Goal: Check status: Check status

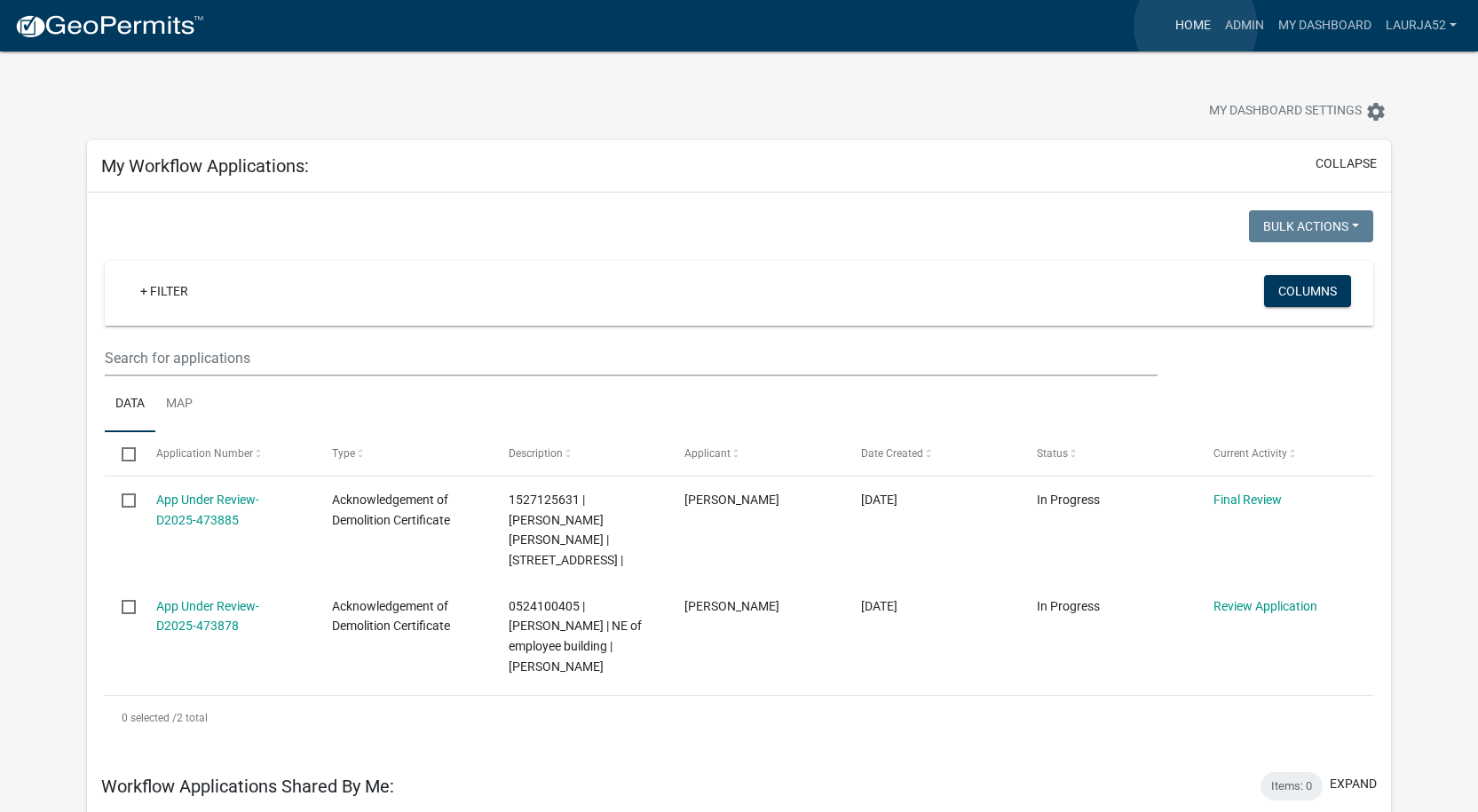
click at [1196, 26] on link "Home" at bounding box center [1193, 26] width 50 height 34
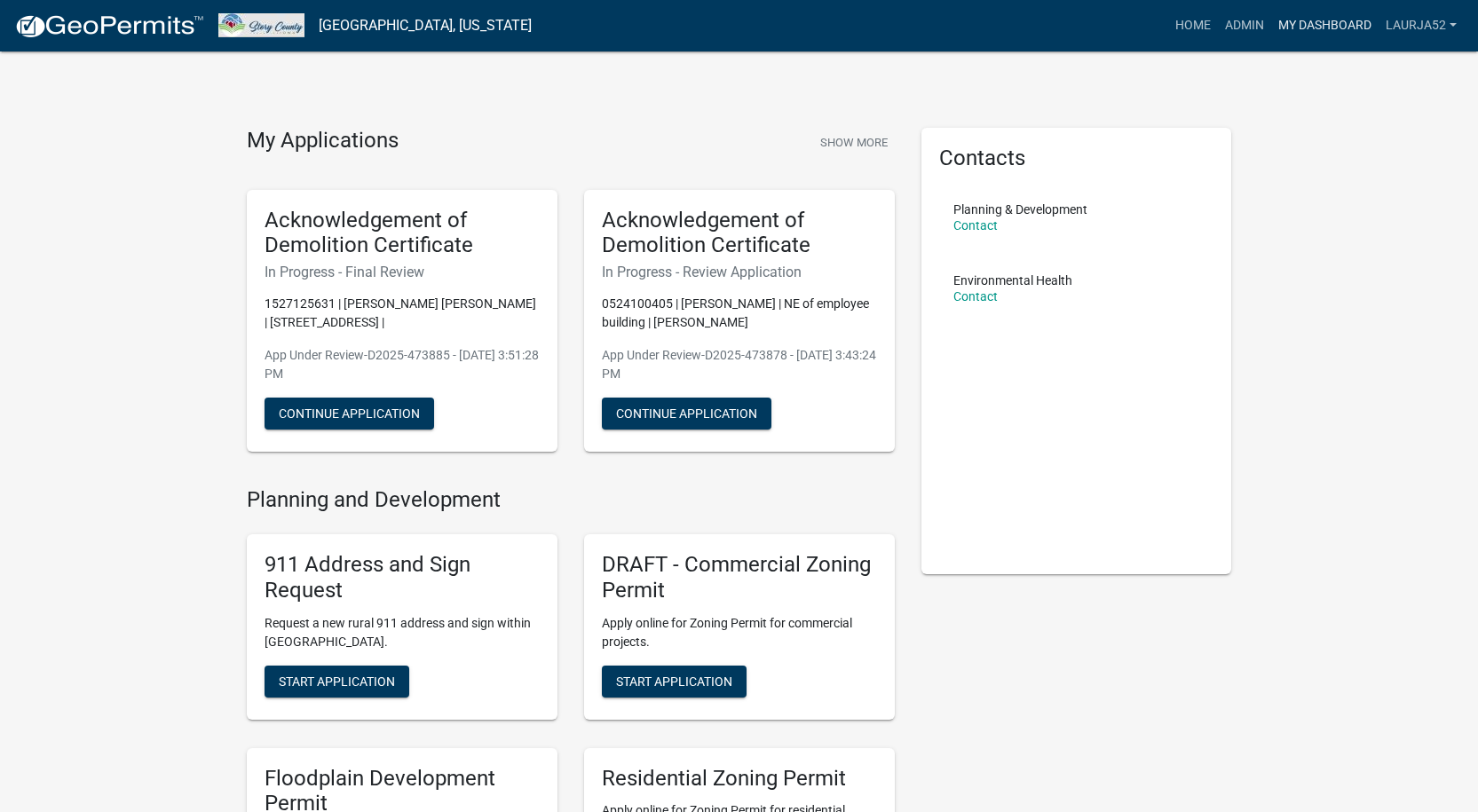
click at [1303, 22] on link "My Dashboard" at bounding box center [1325, 26] width 107 height 34
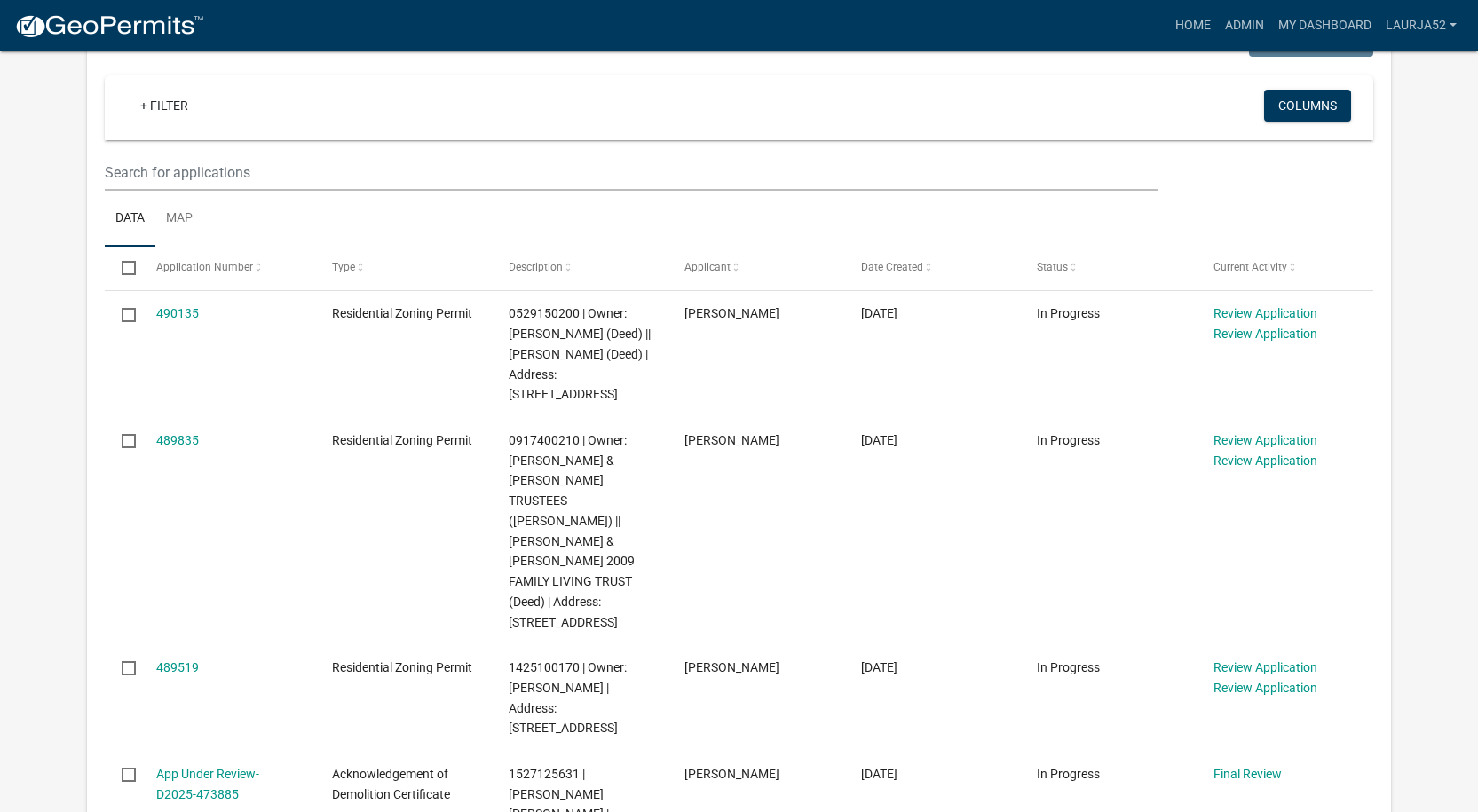
scroll to position [888, 0]
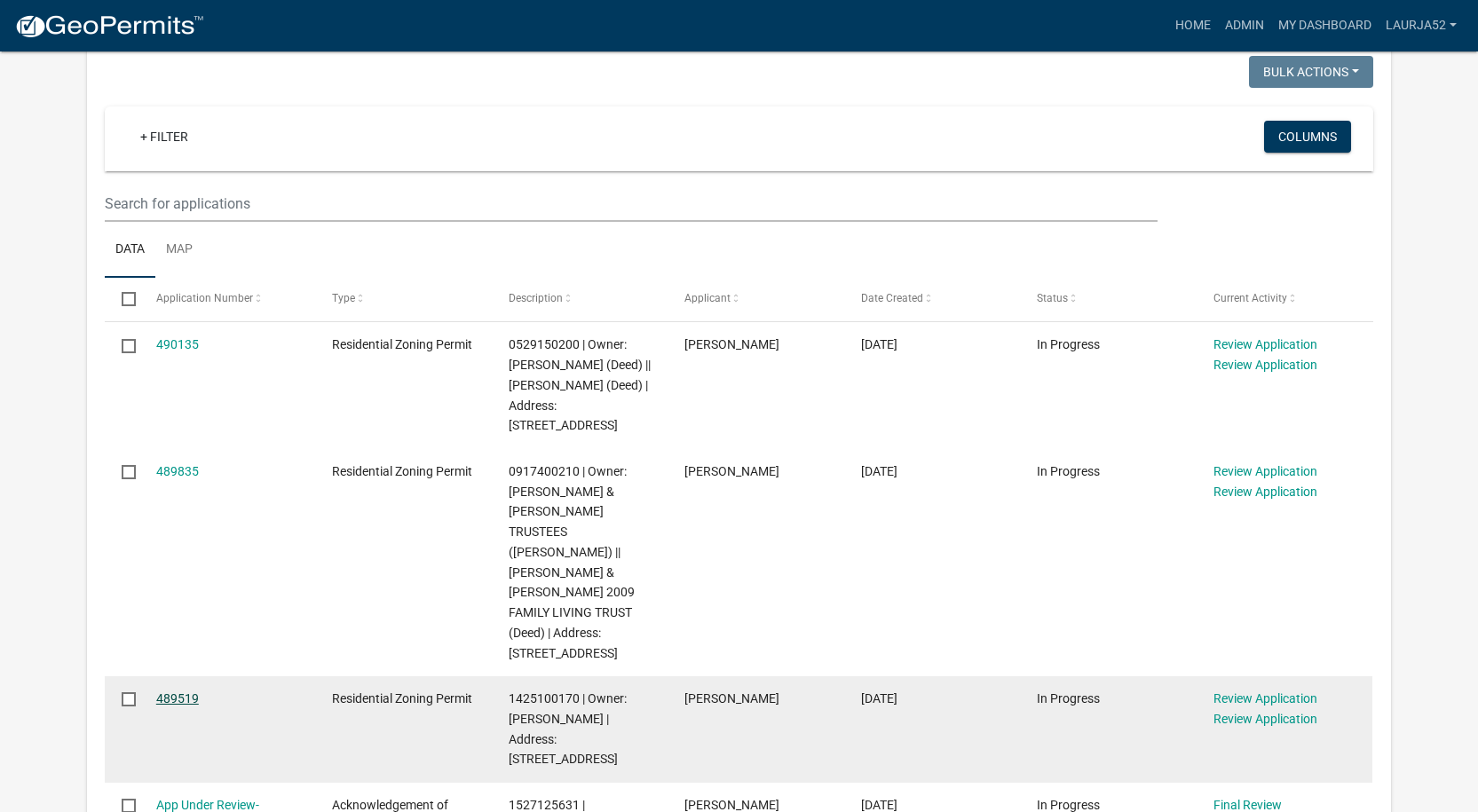
click at [184, 692] on link "489519" at bounding box center [177, 698] width 43 height 14
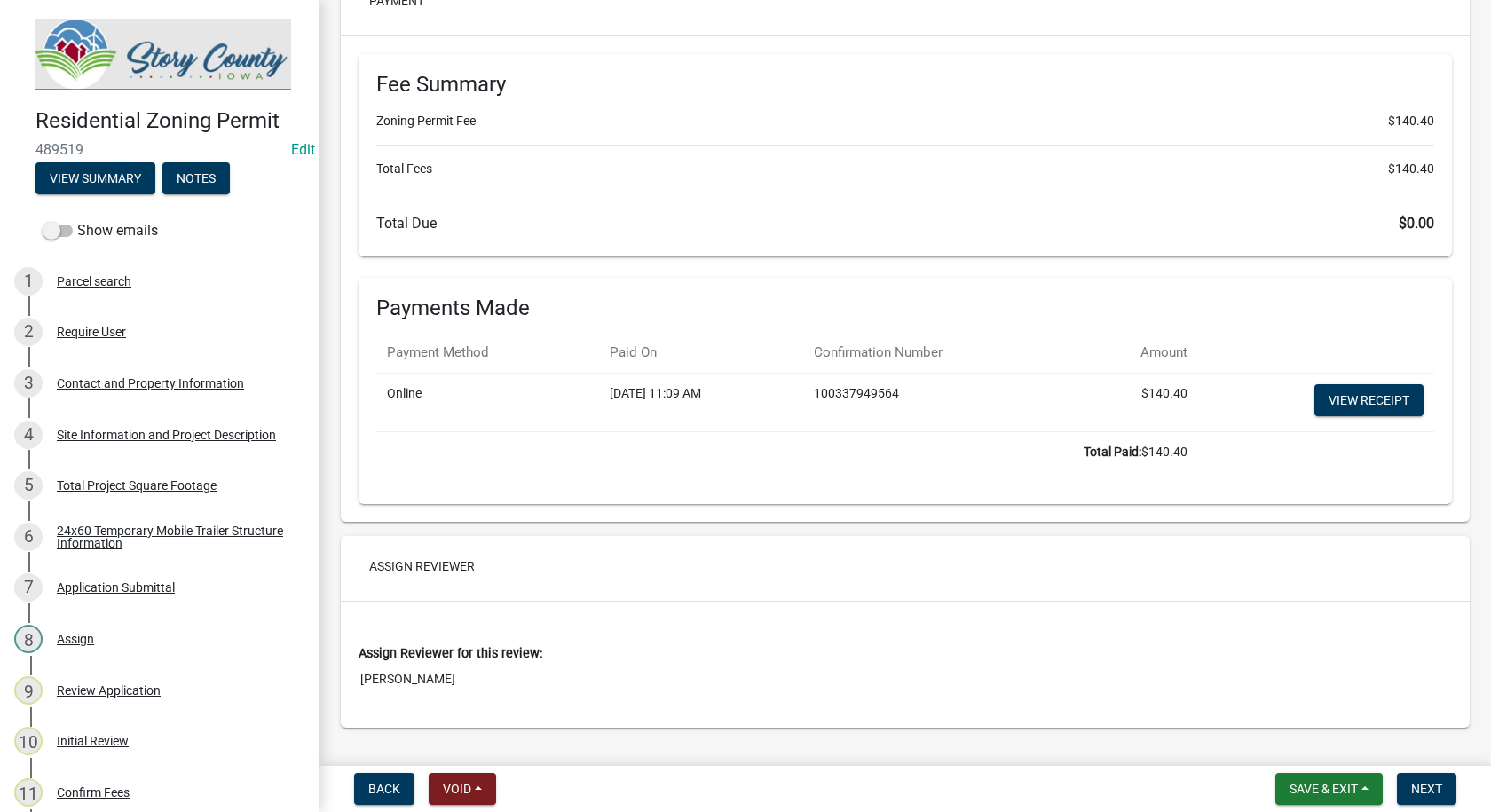
scroll to position [14268, 0]
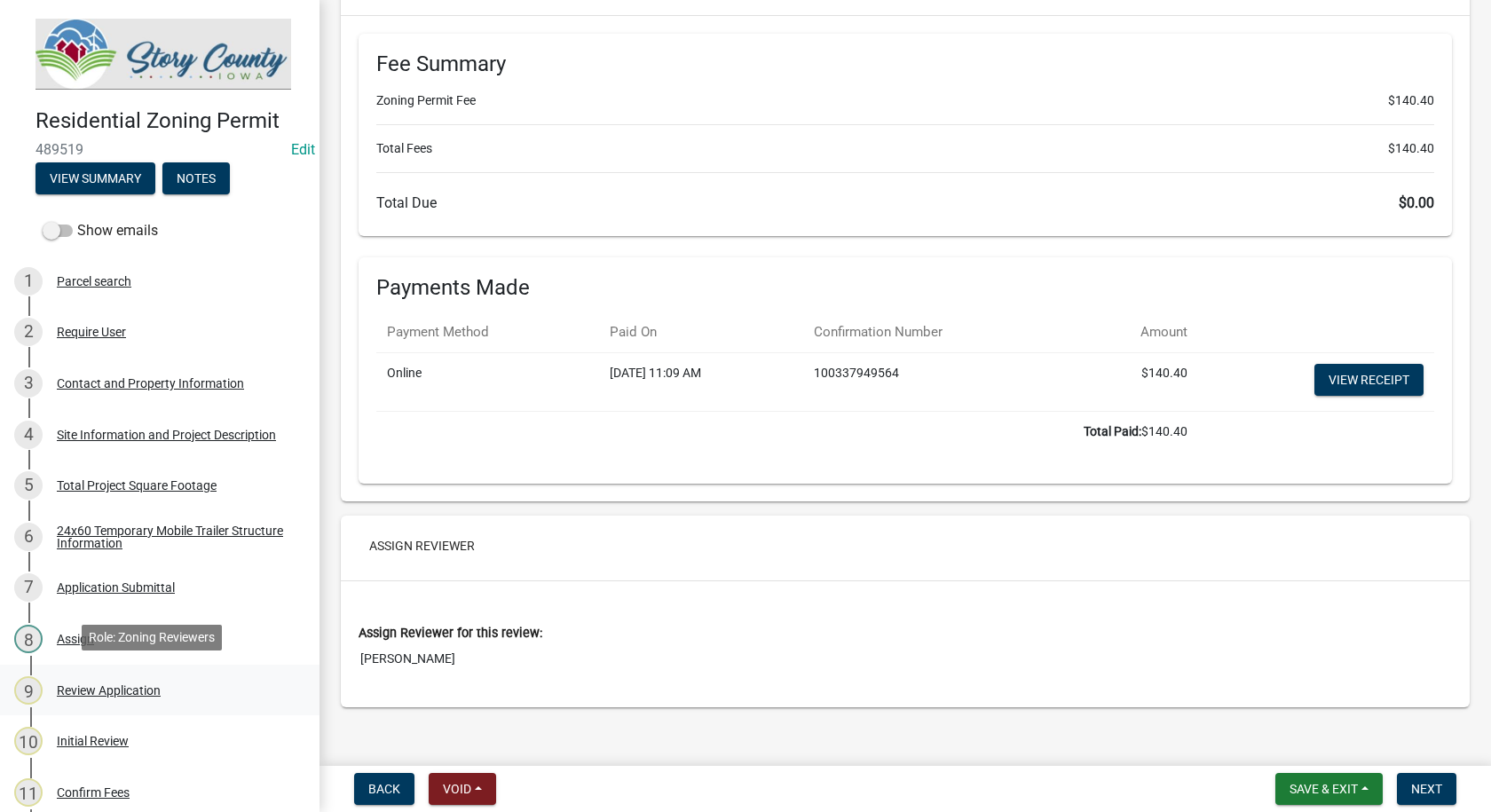
click at [90, 684] on div "Review Application" at bounding box center [109, 690] width 104 height 12
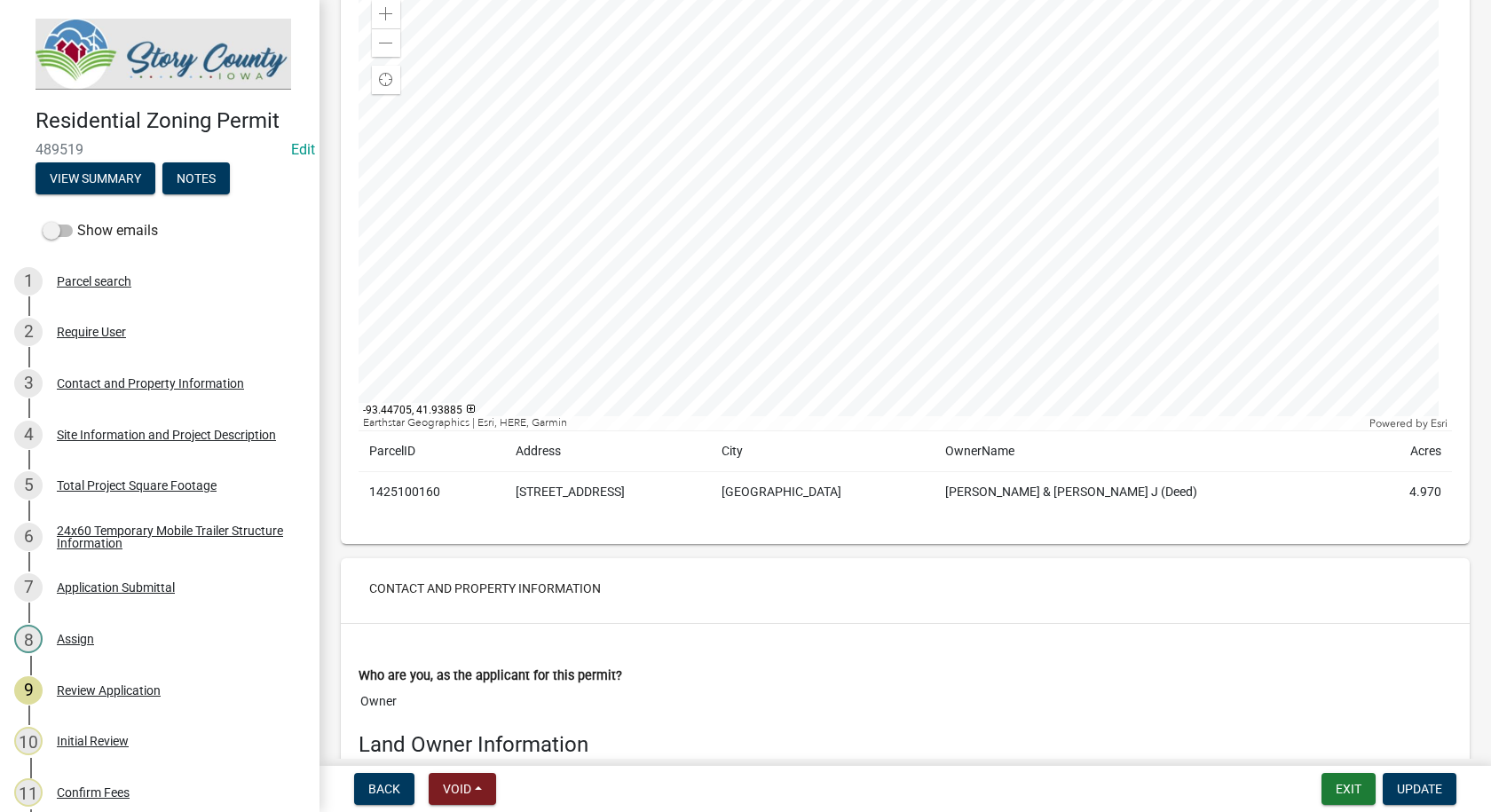
scroll to position [355, 0]
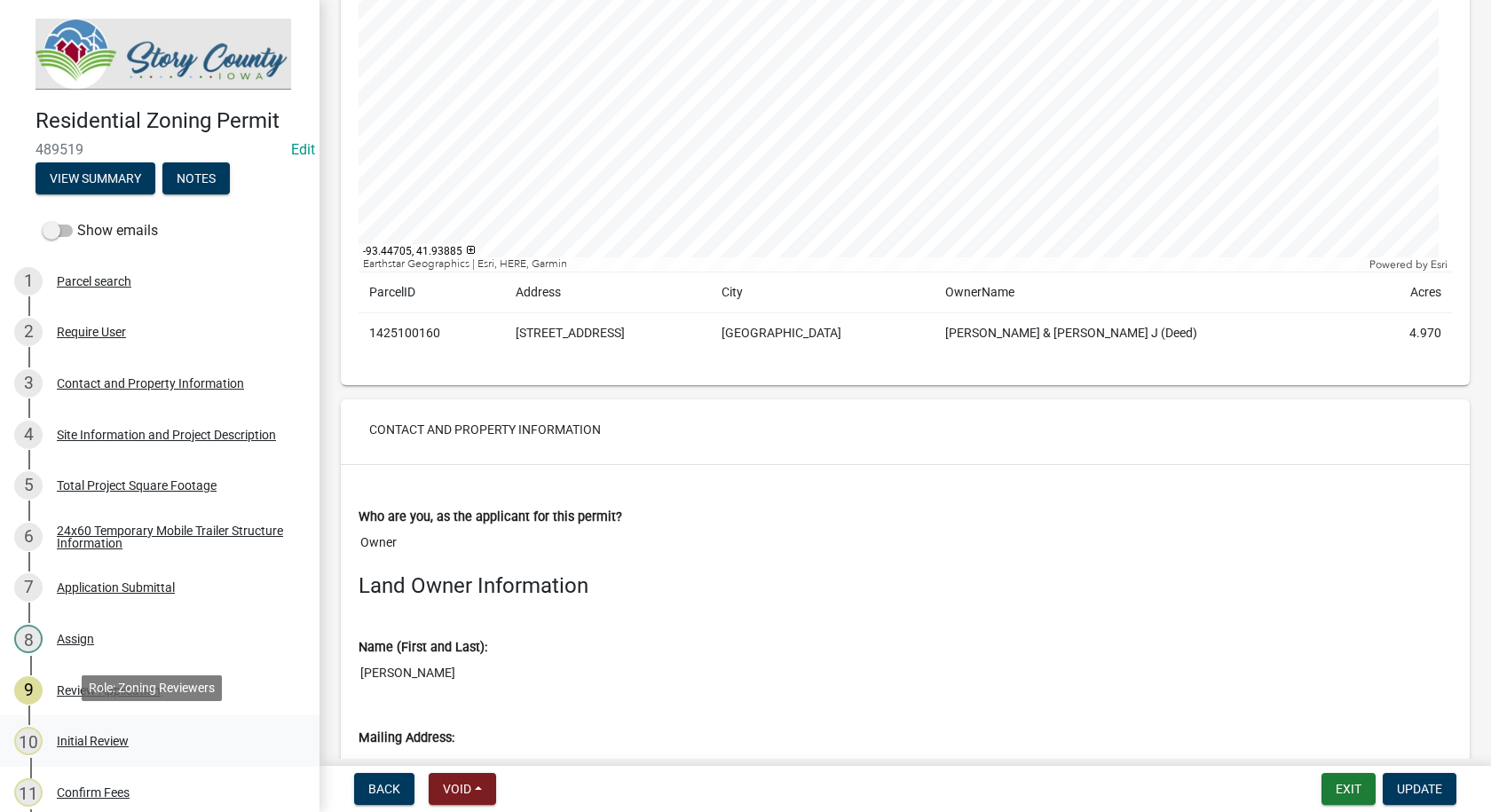
click at [85, 736] on div "Initial Review" at bounding box center [93, 740] width 72 height 12
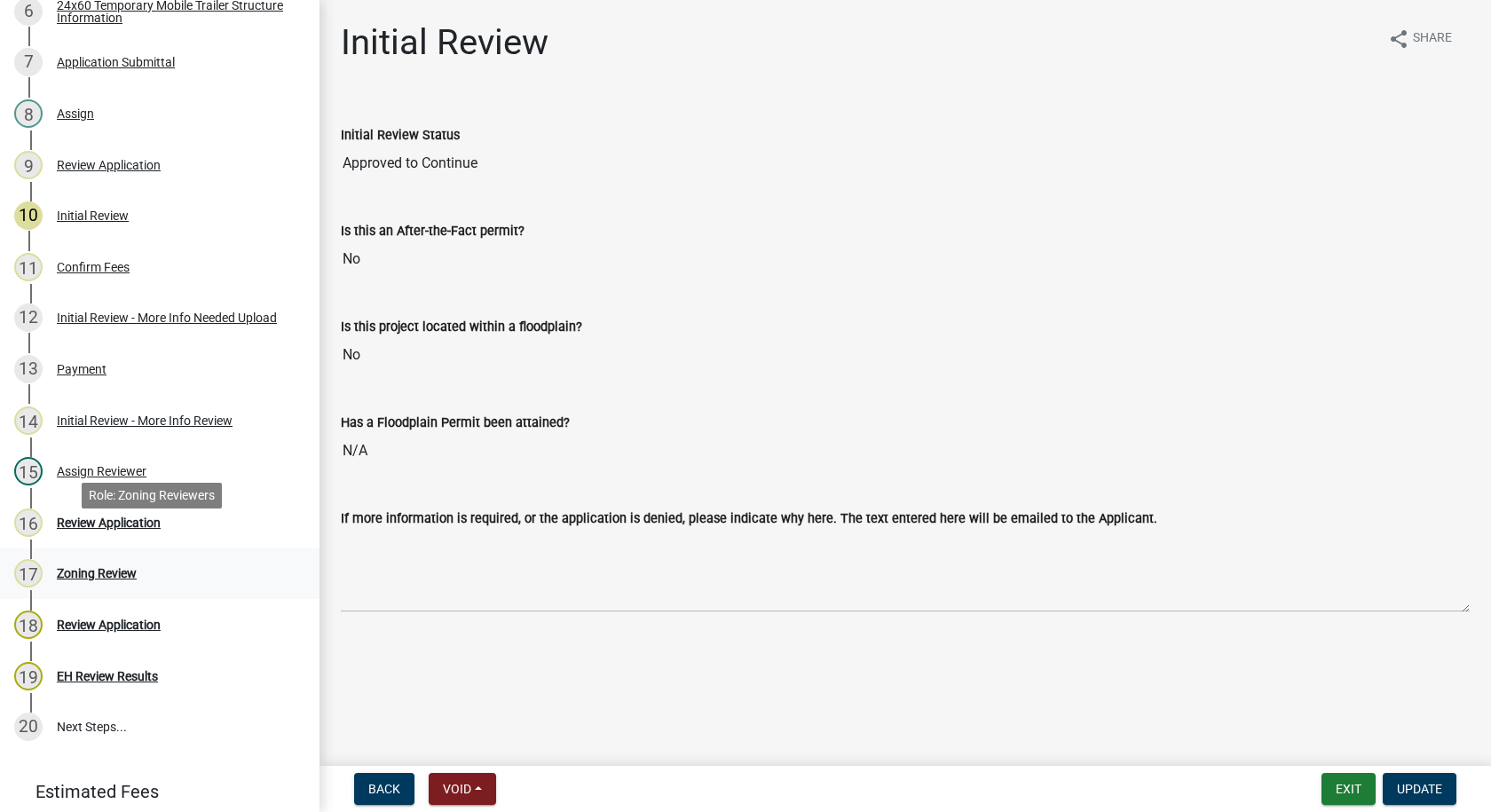
scroll to position [621, 0]
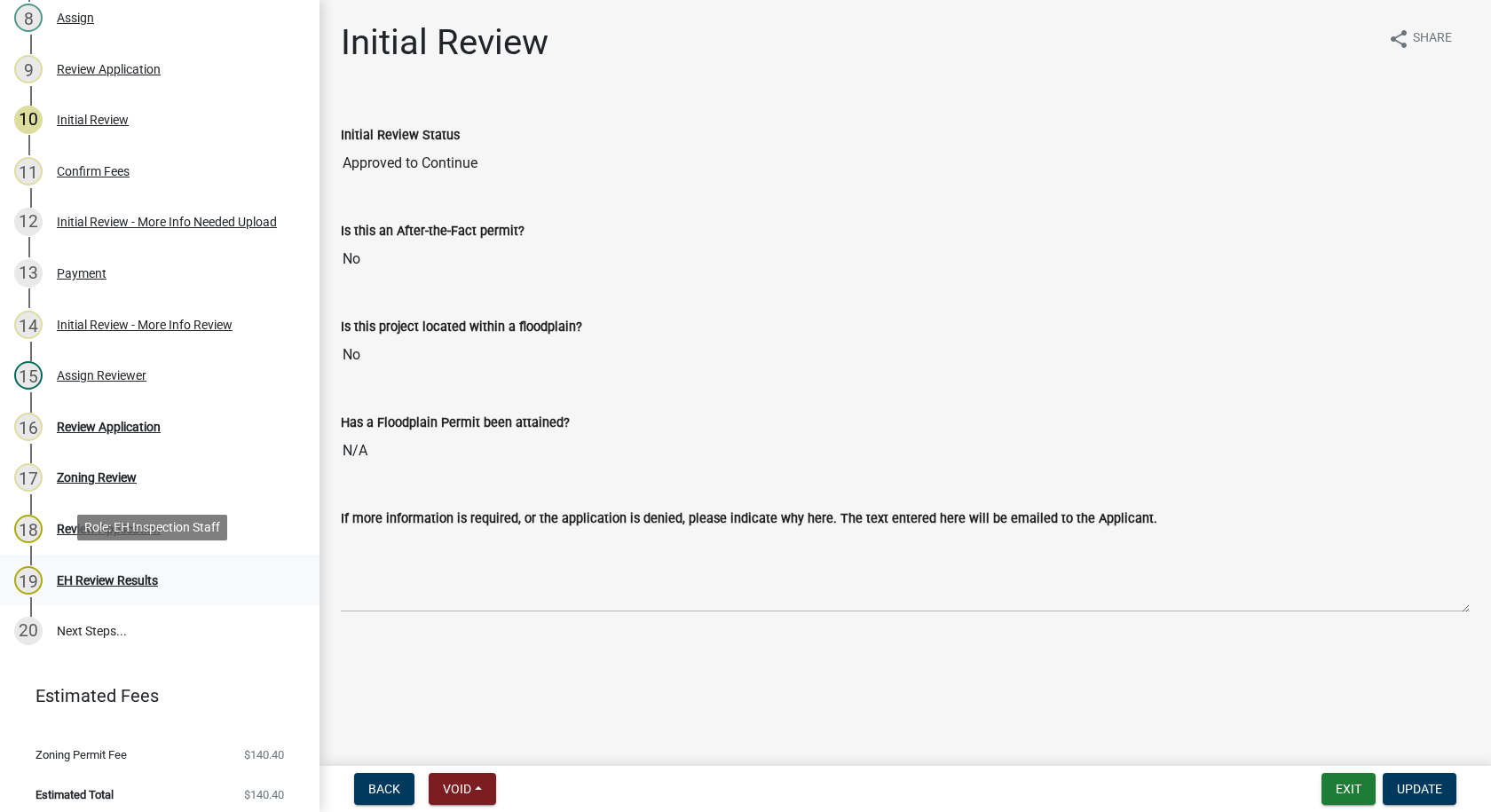
click at [88, 574] on div "EH Review Results" at bounding box center [107, 580] width 101 height 12
click at [94, 523] on div "Review Application" at bounding box center [109, 528] width 104 height 12
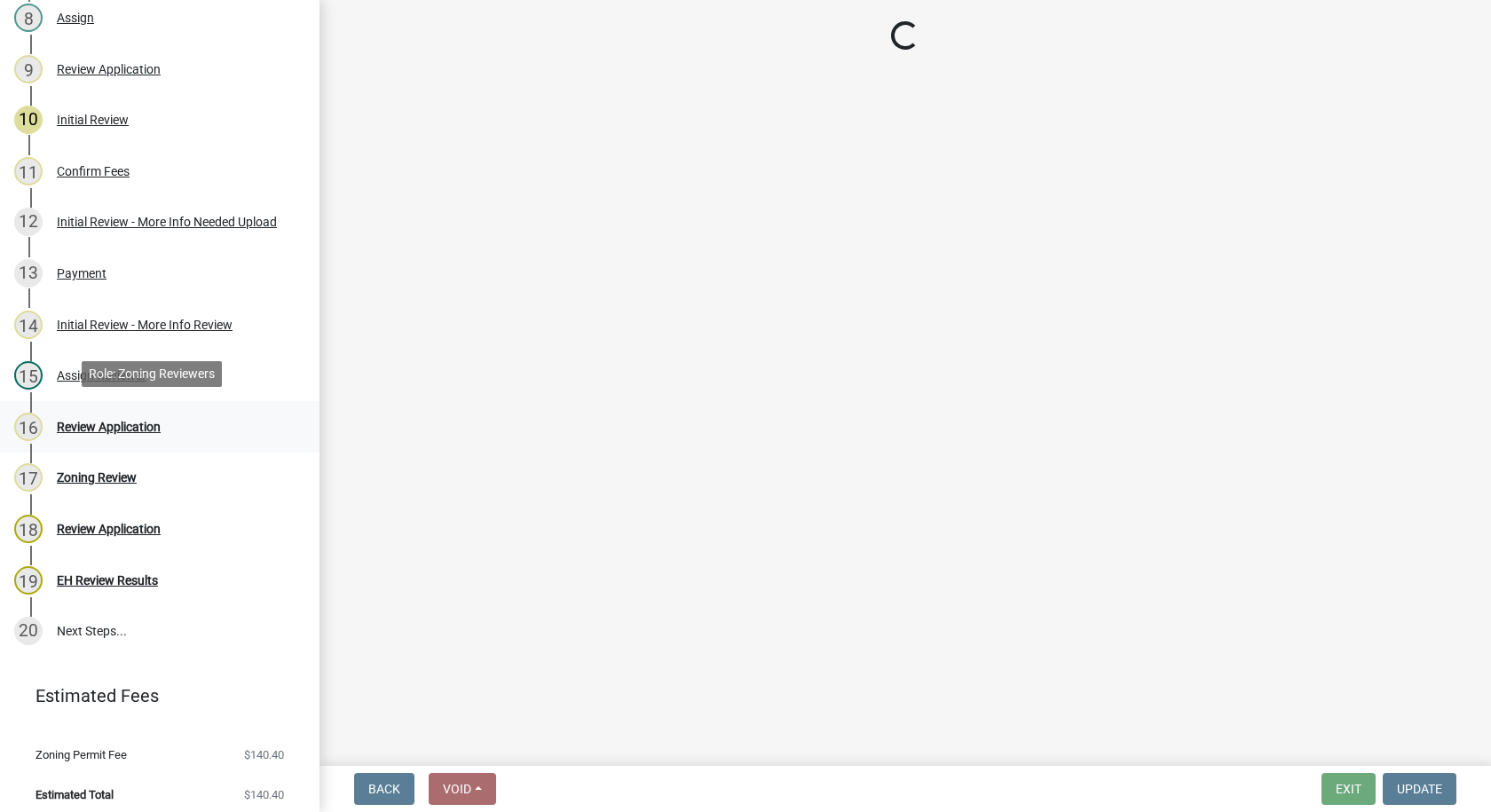
click at [115, 424] on div "Review Application" at bounding box center [109, 427] width 104 height 12
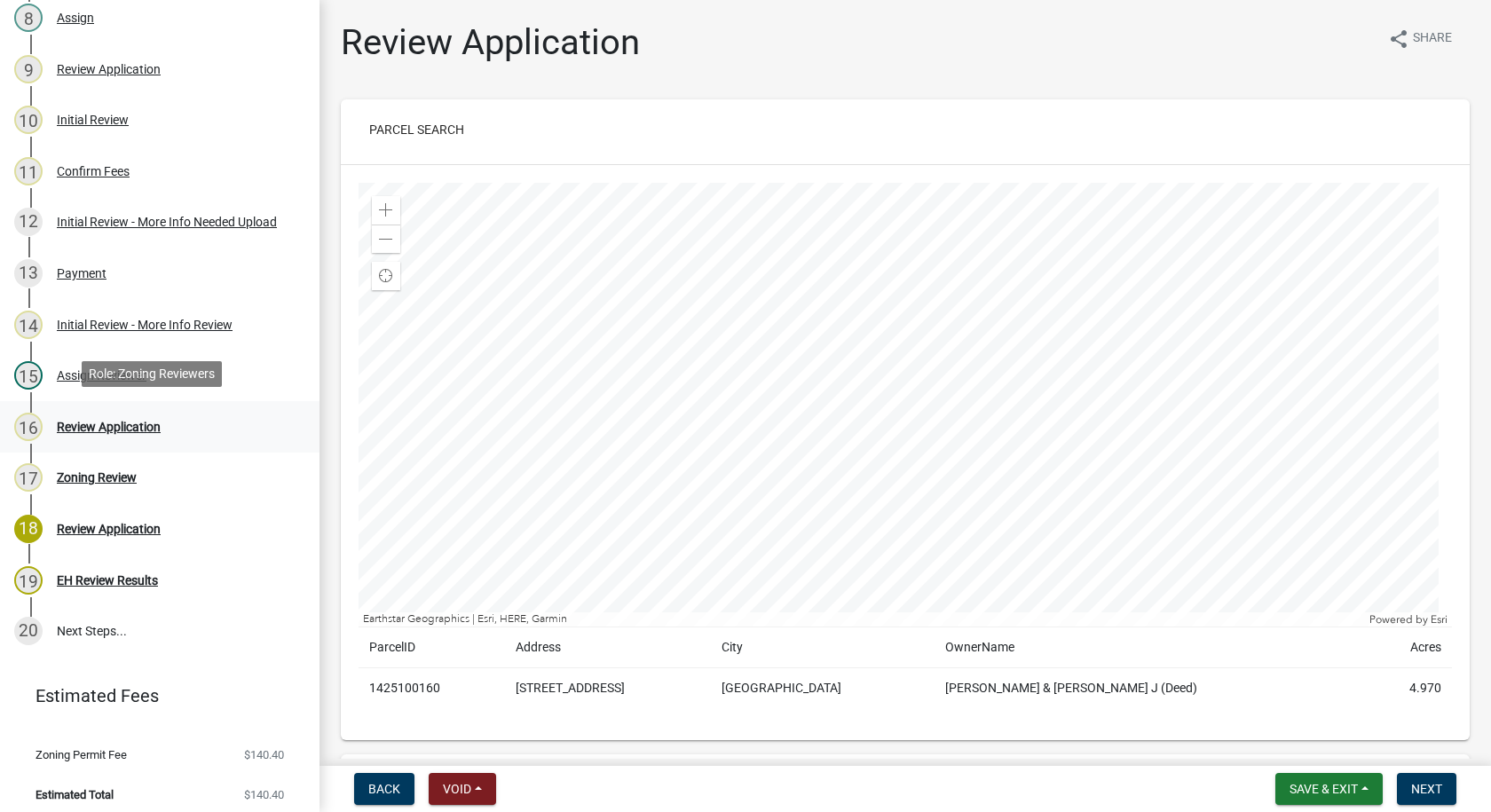
click at [115, 423] on div "Review Application" at bounding box center [109, 427] width 104 height 12
click at [847, 538] on div at bounding box center [905, 404] width 1093 height 444
click at [822, 543] on div at bounding box center [905, 404] width 1093 height 444
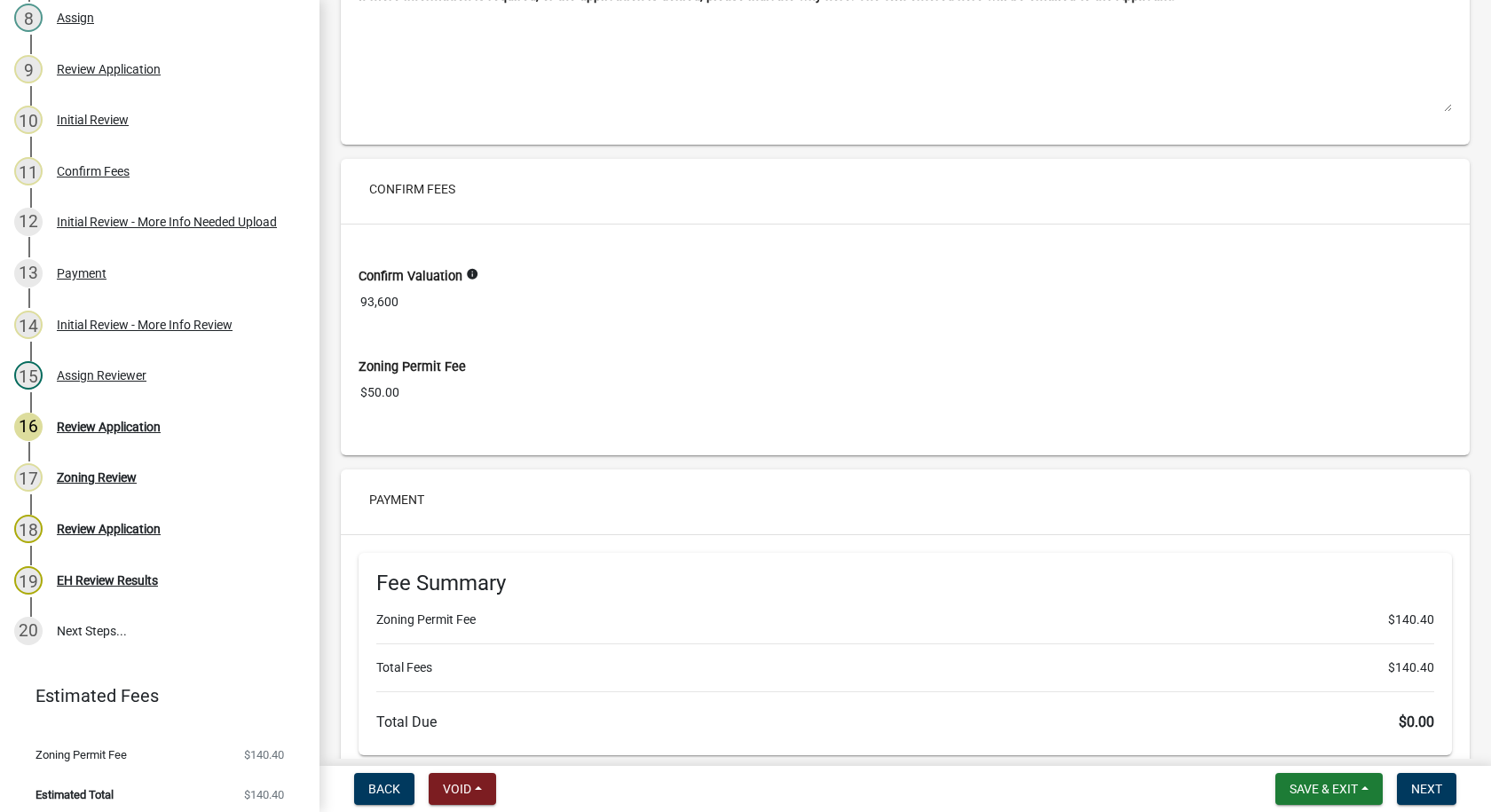
scroll to position [14061, 0]
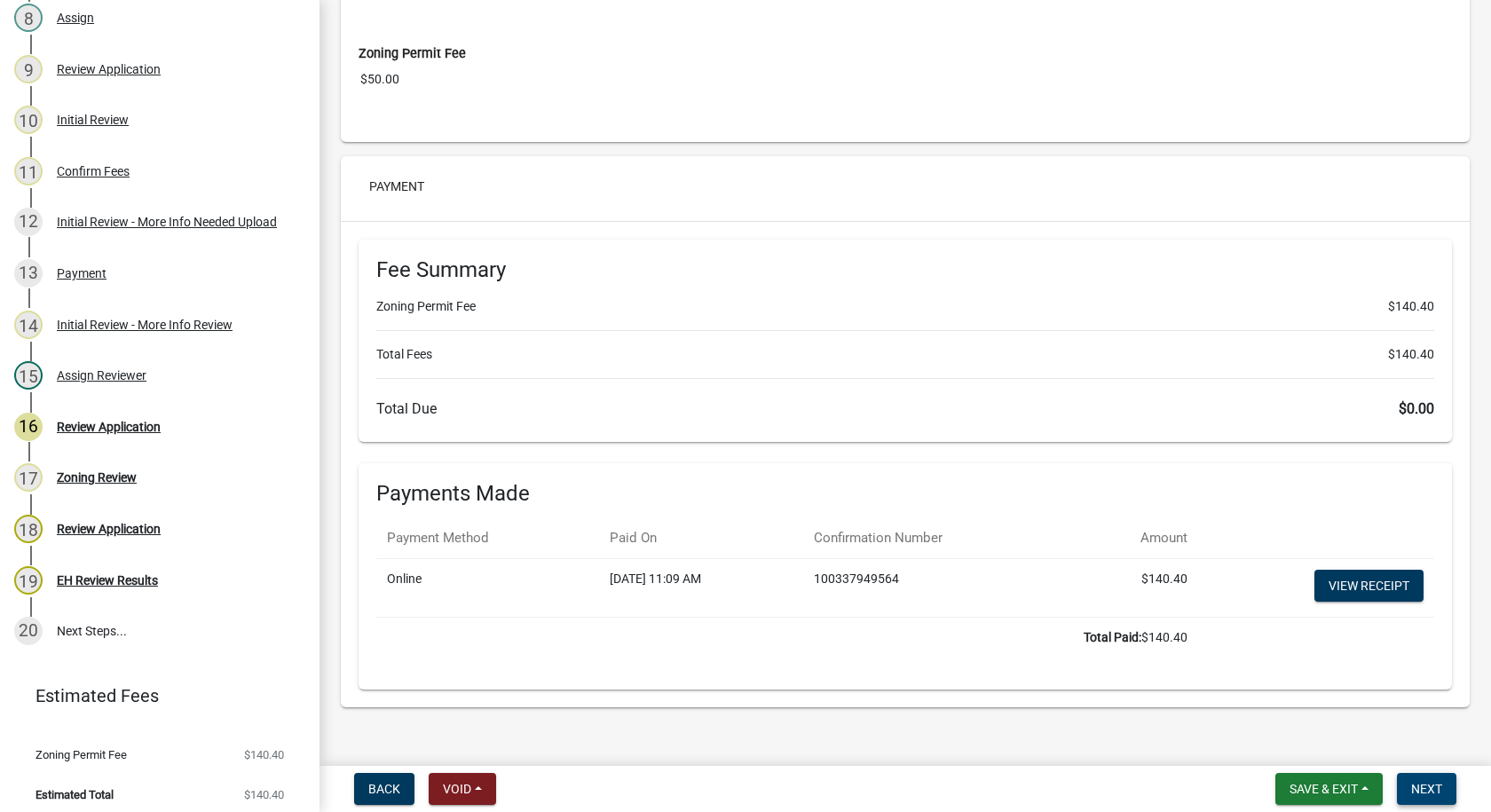
click at [1430, 789] on span "Next" at bounding box center [1427, 788] width 31 height 14
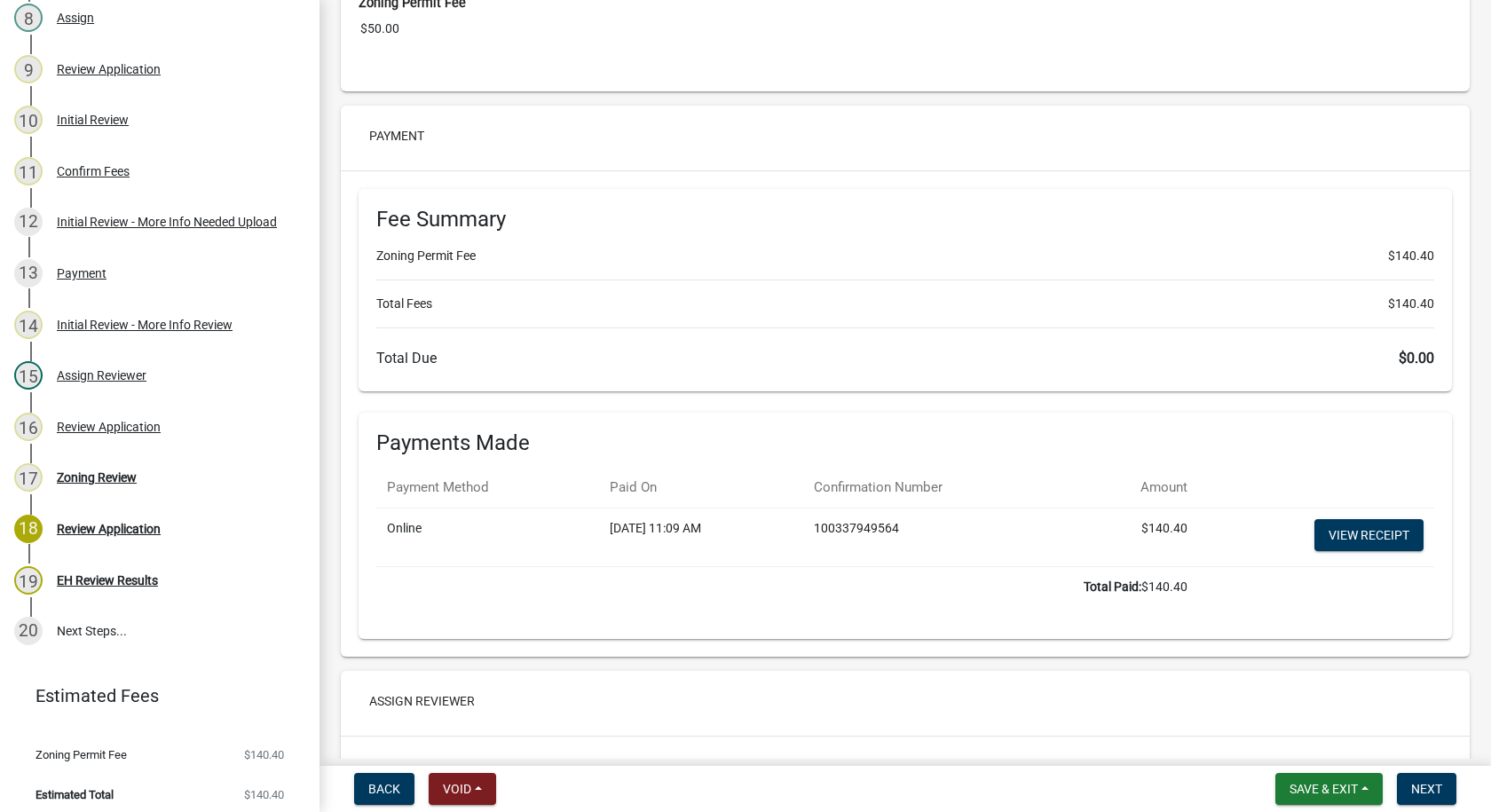
scroll to position [14268, 0]
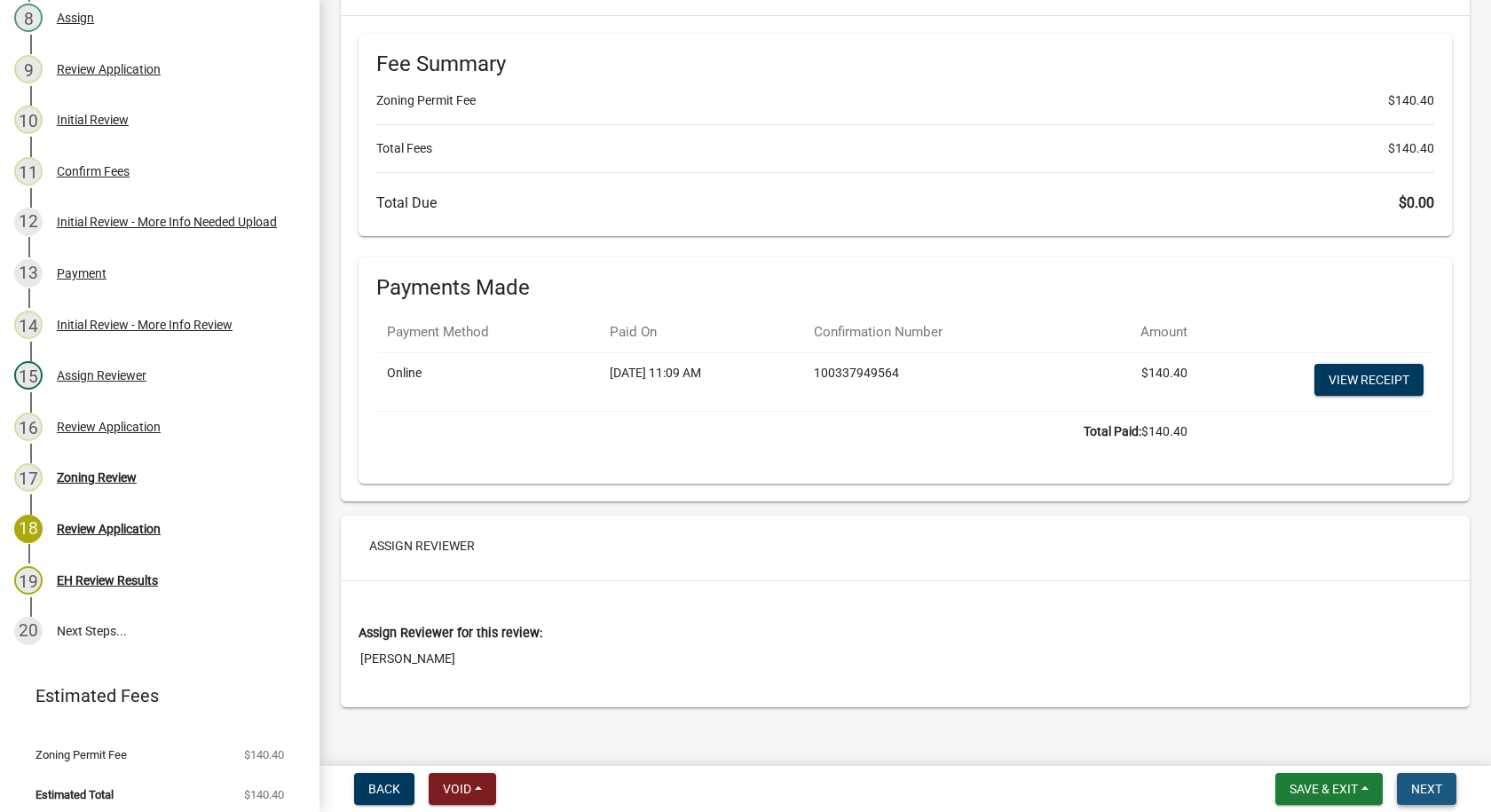
click at [1418, 791] on span "Next" at bounding box center [1427, 788] width 31 height 14
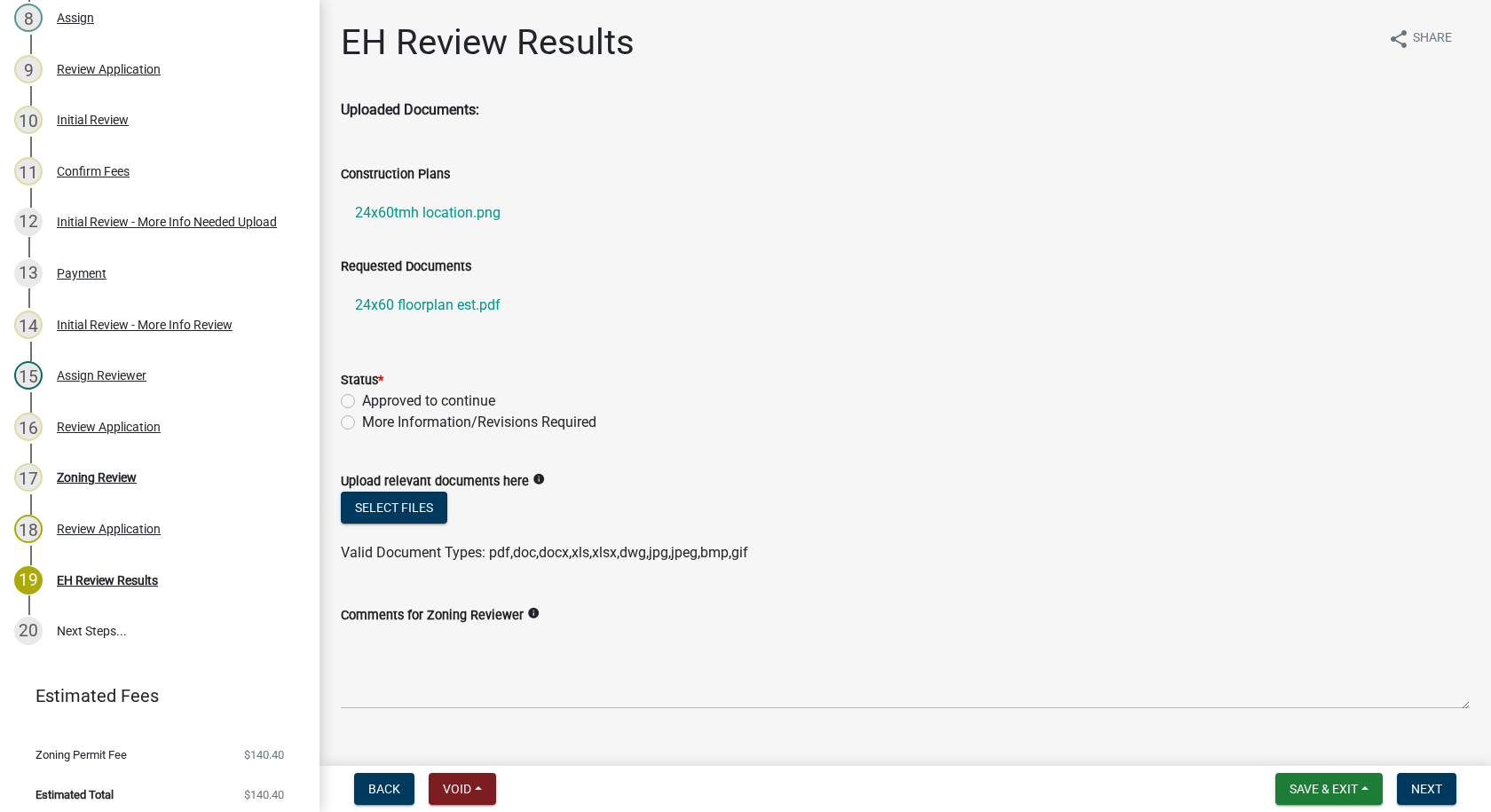
click at [363, 400] on label "Approved to continue" at bounding box center [429, 401] width 133 height 22
click at [363, 400] on input "Approved to continue" at bounding box center [368, 397] width 11 height 11
radio input "true"
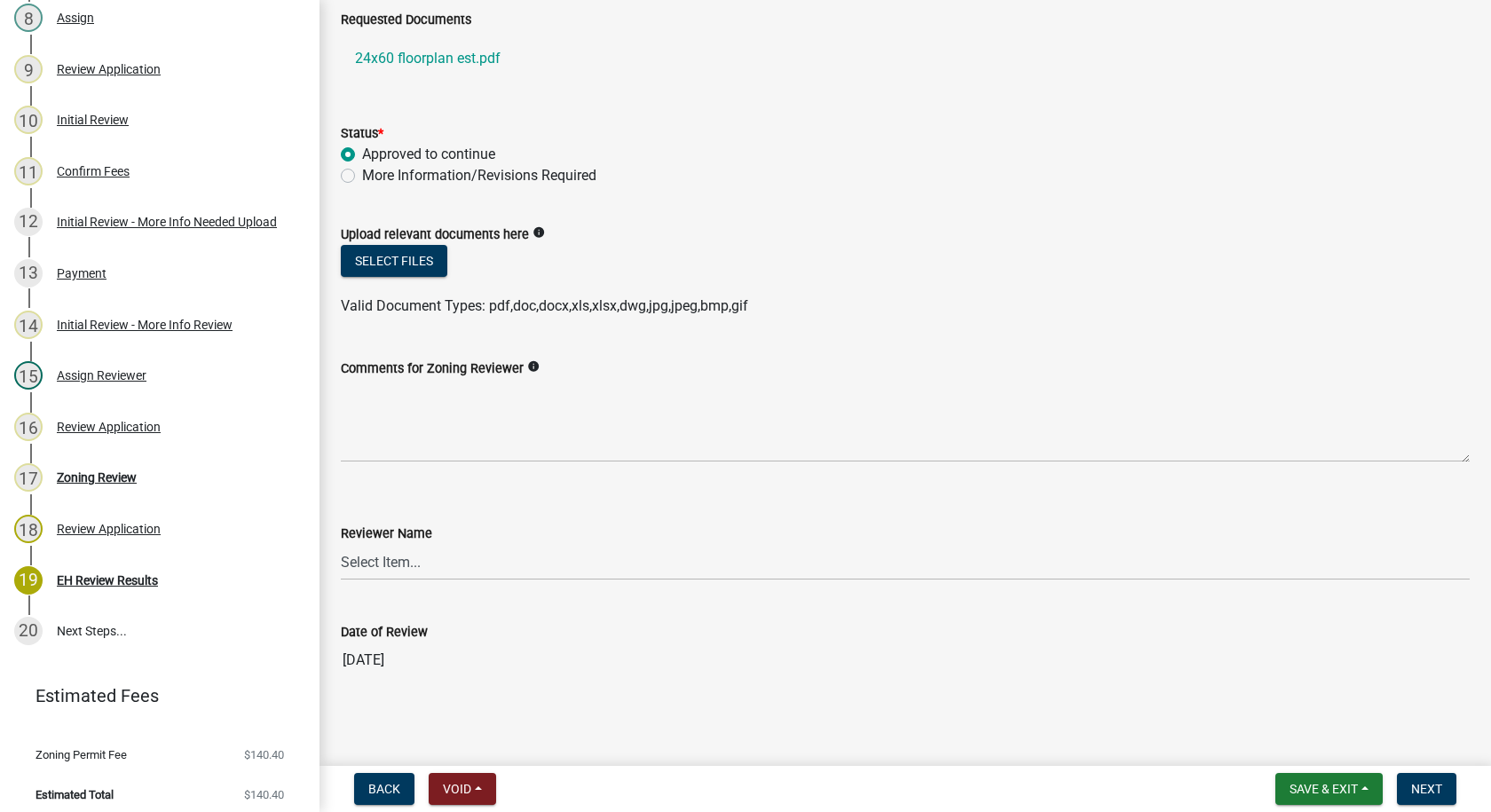
scroll to position [250, 0]
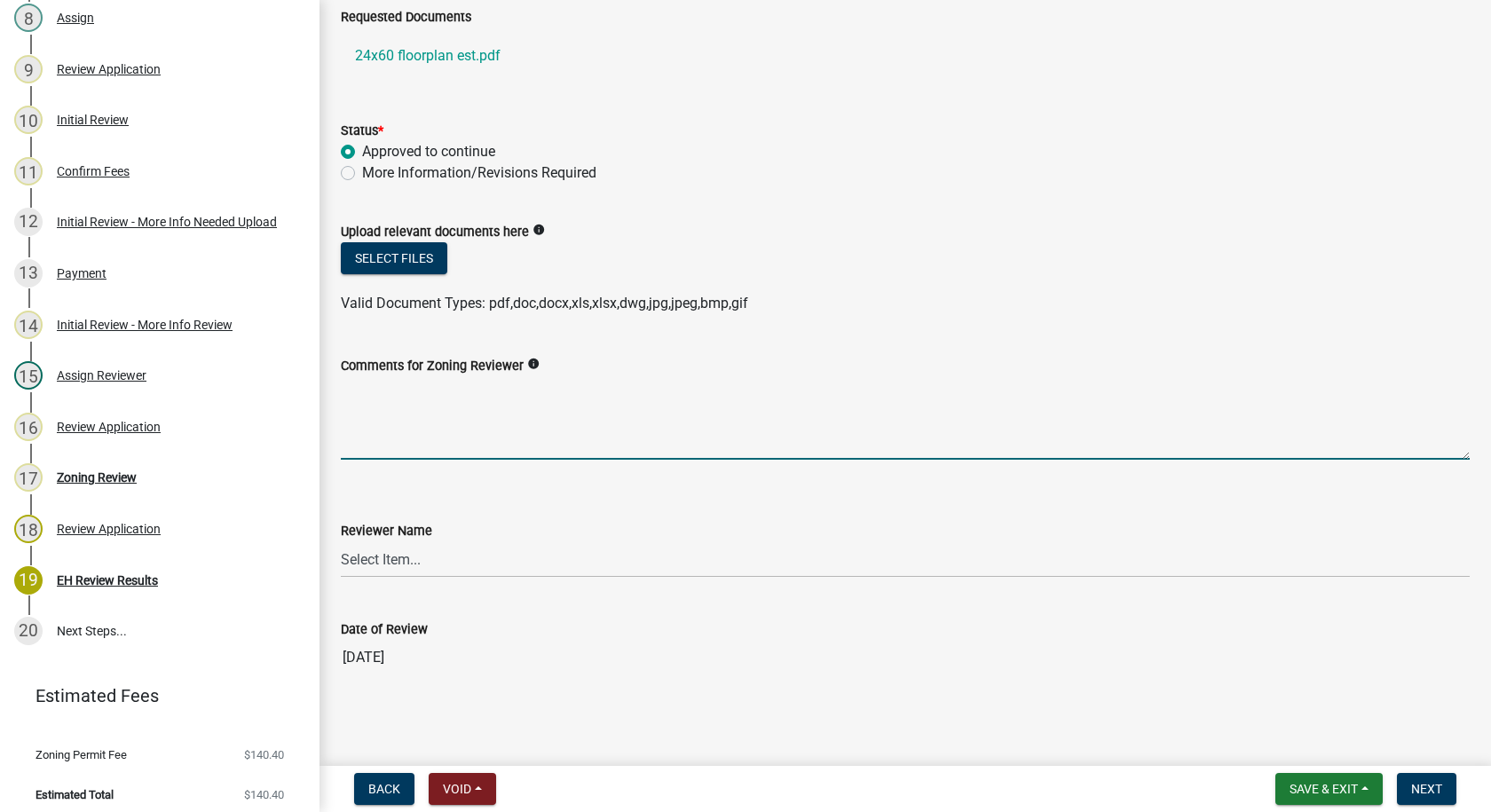
click at [421, 441] on textarea "Comments for Zoning Reviewer" at bounding box center [905, 418] width 1129 height 83
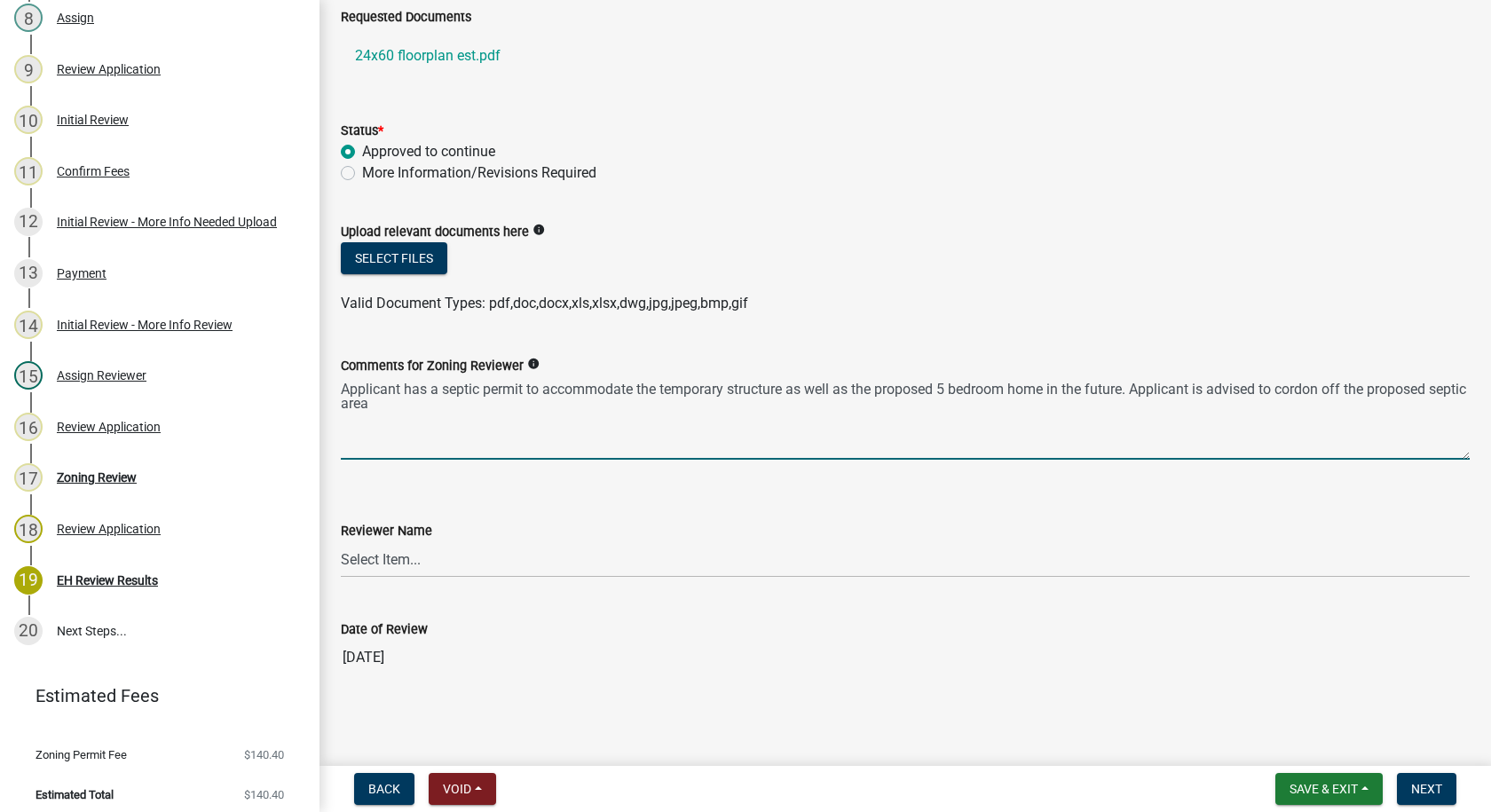
click at [741, 414] on textarea "Applicant has a septic permit to accommodate the temporary structure as well as…" at bounding box center [905, 418] width 1129 height 83
type textarea "Applicant has a septic permit to accommodate the temporary structure as well as…"
